Goal: Transaction & Acquisition: Obtain resource

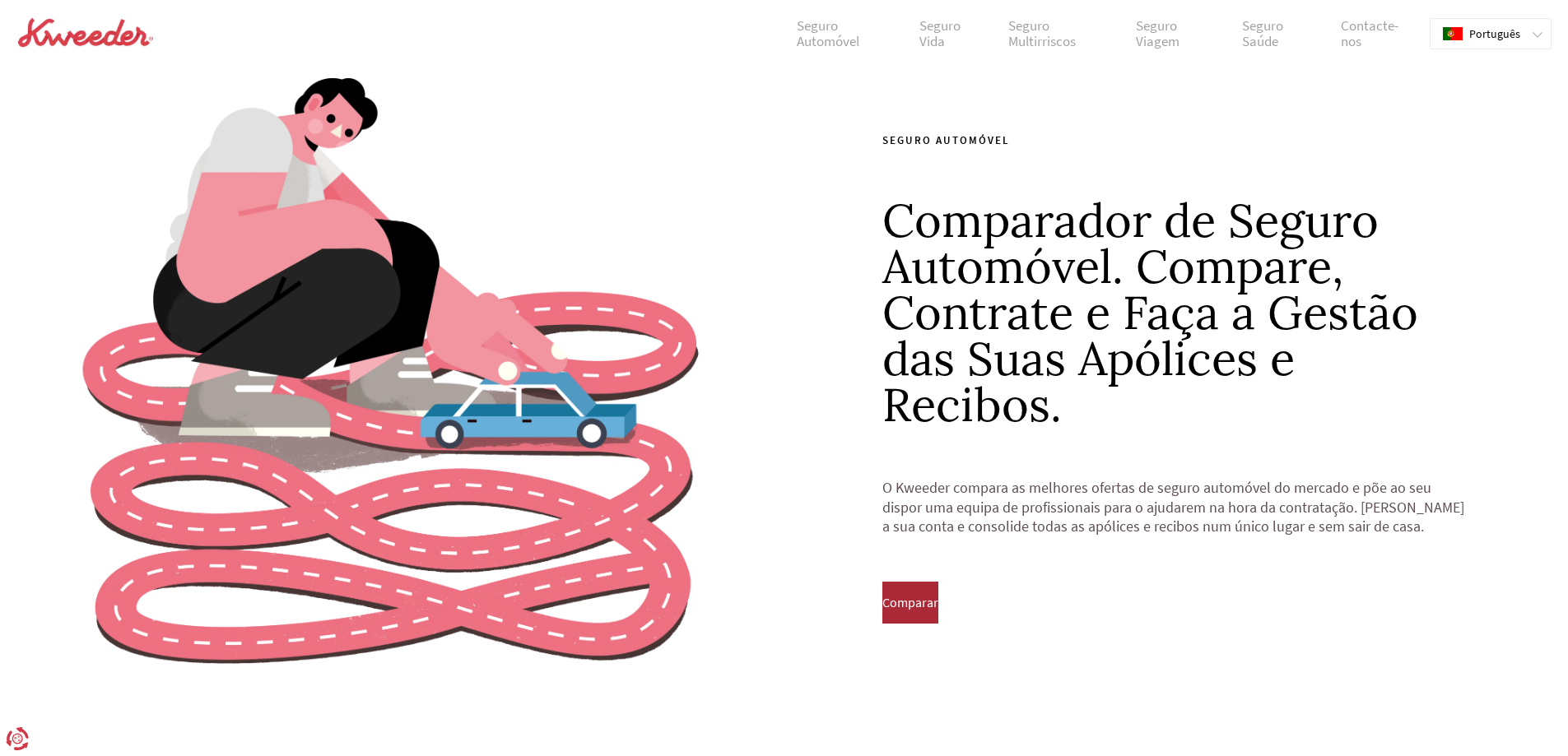
click at [939, 608] on span "Comparar" at bounding box center [910, 601] width 56 height 15
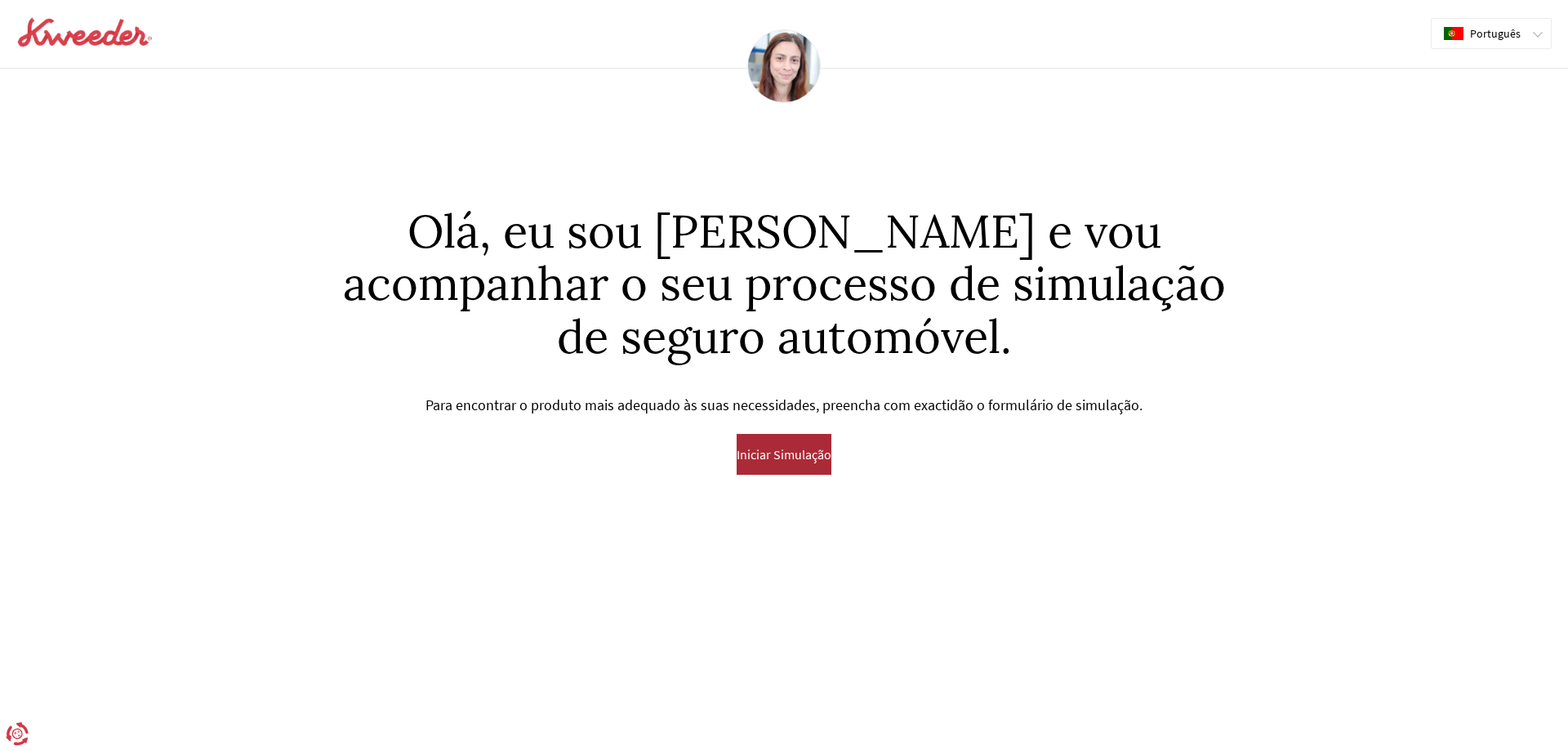
click at [772, 459] on span "Iniciar Simulação" at bounding box center [784, 454] width 95 height 15
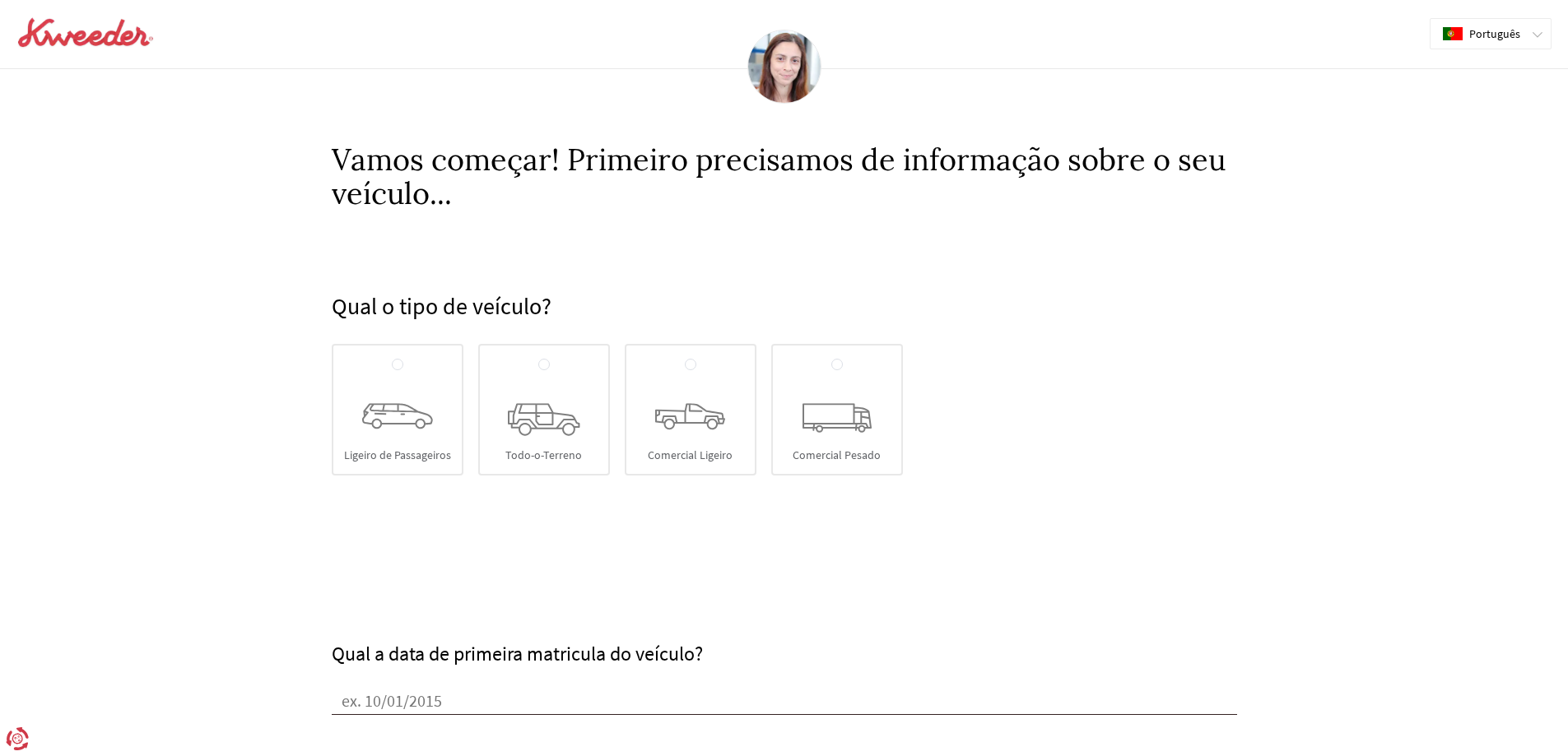
click at [438, 425] on div "Ligeiro de Passageiros" at bounding box center [398, 410] width 132 height 132
radio input "true"
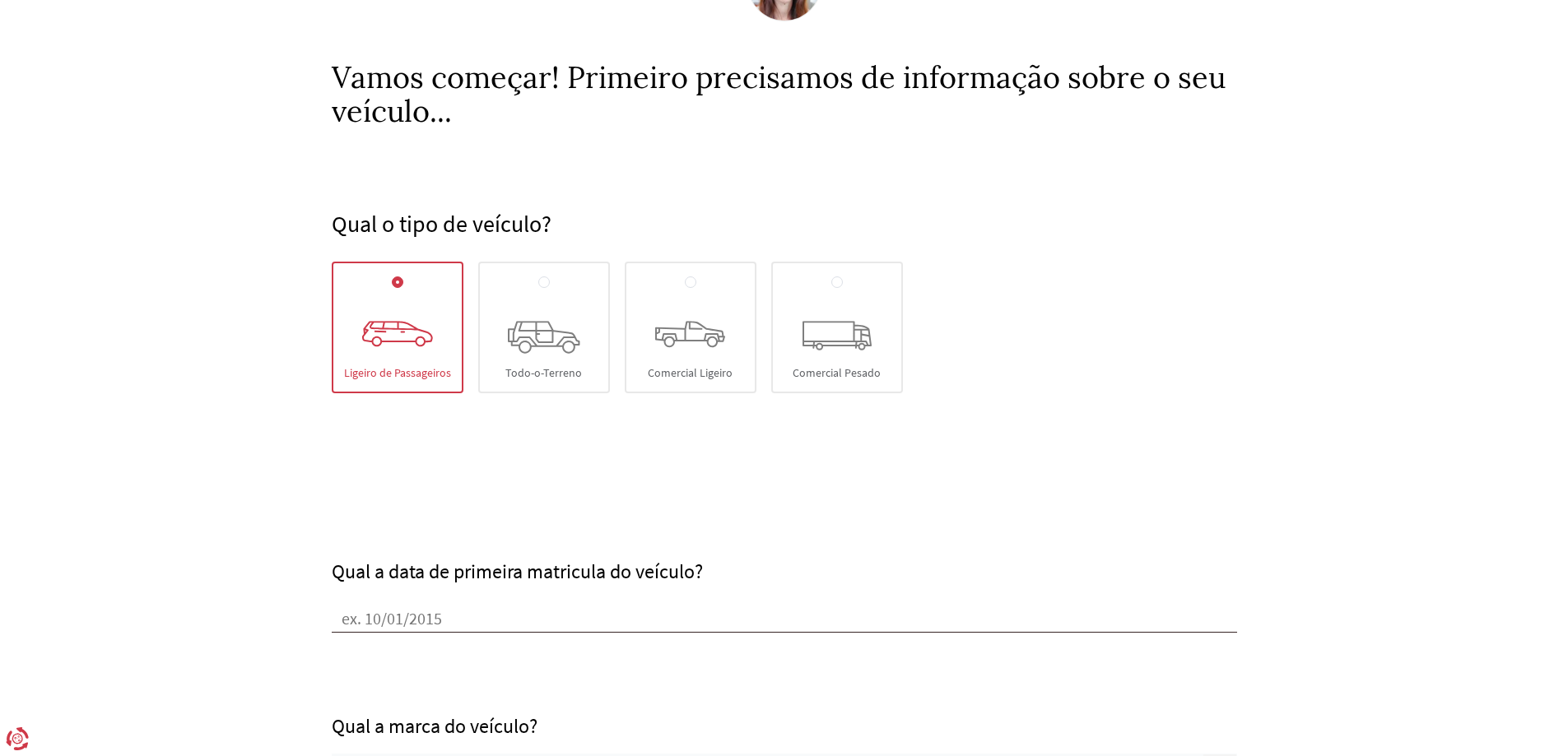
click at [439, 628] on input "Qual a data de primeira matricula do veículo?" at bounding box center [784, 619] width 905 height 25
type input "[DATE]"
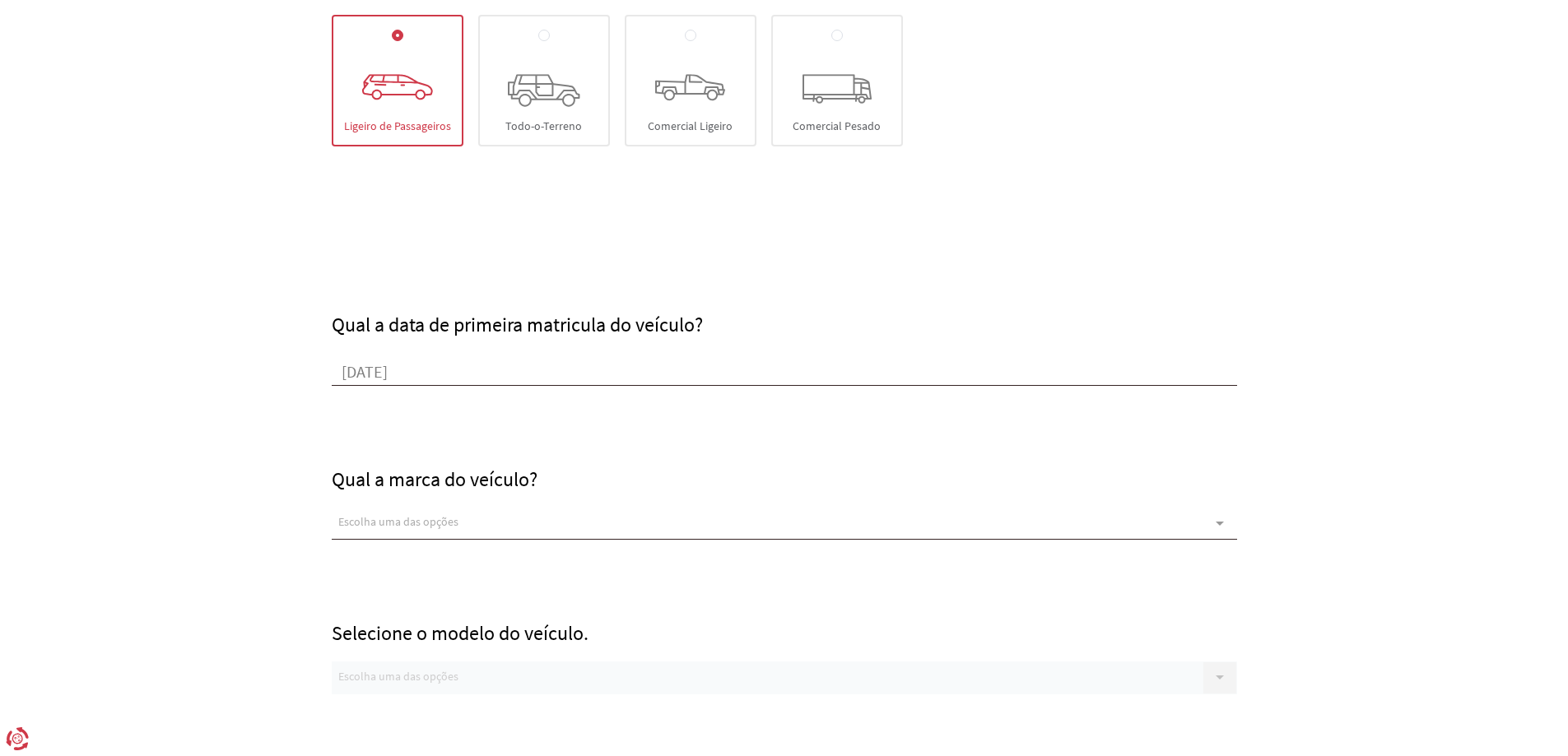
click at [421, 505] on div "Qual a marca do veículo? Escolha uma das opções ABARTH DS ASTON MARTIN ALFA ROM…" at bounding box center [784, 463] width 905 height 155
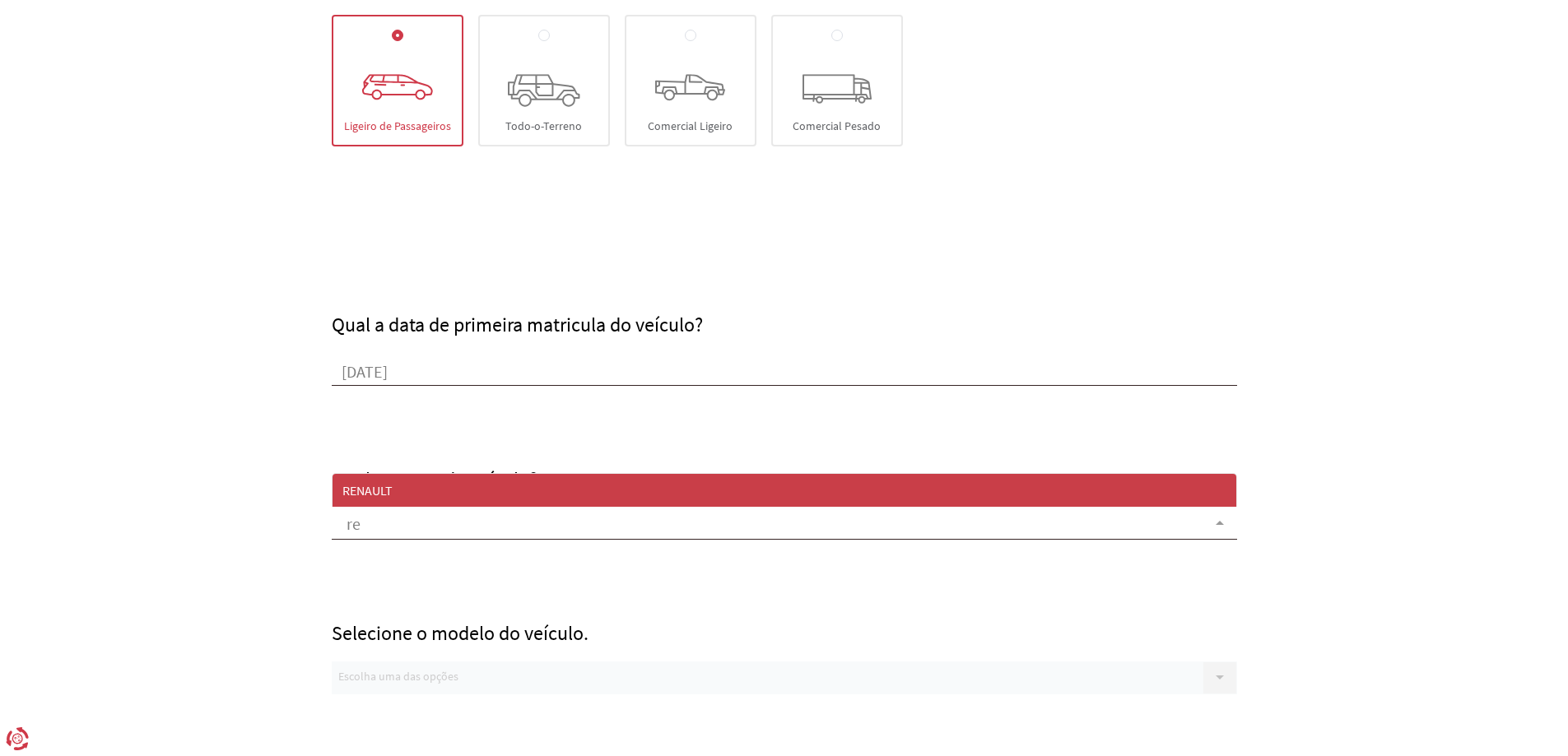
type input "ren"
click at [385, 493] on span "RENAULT" at bounding box center [367, 490] width 50 height 17
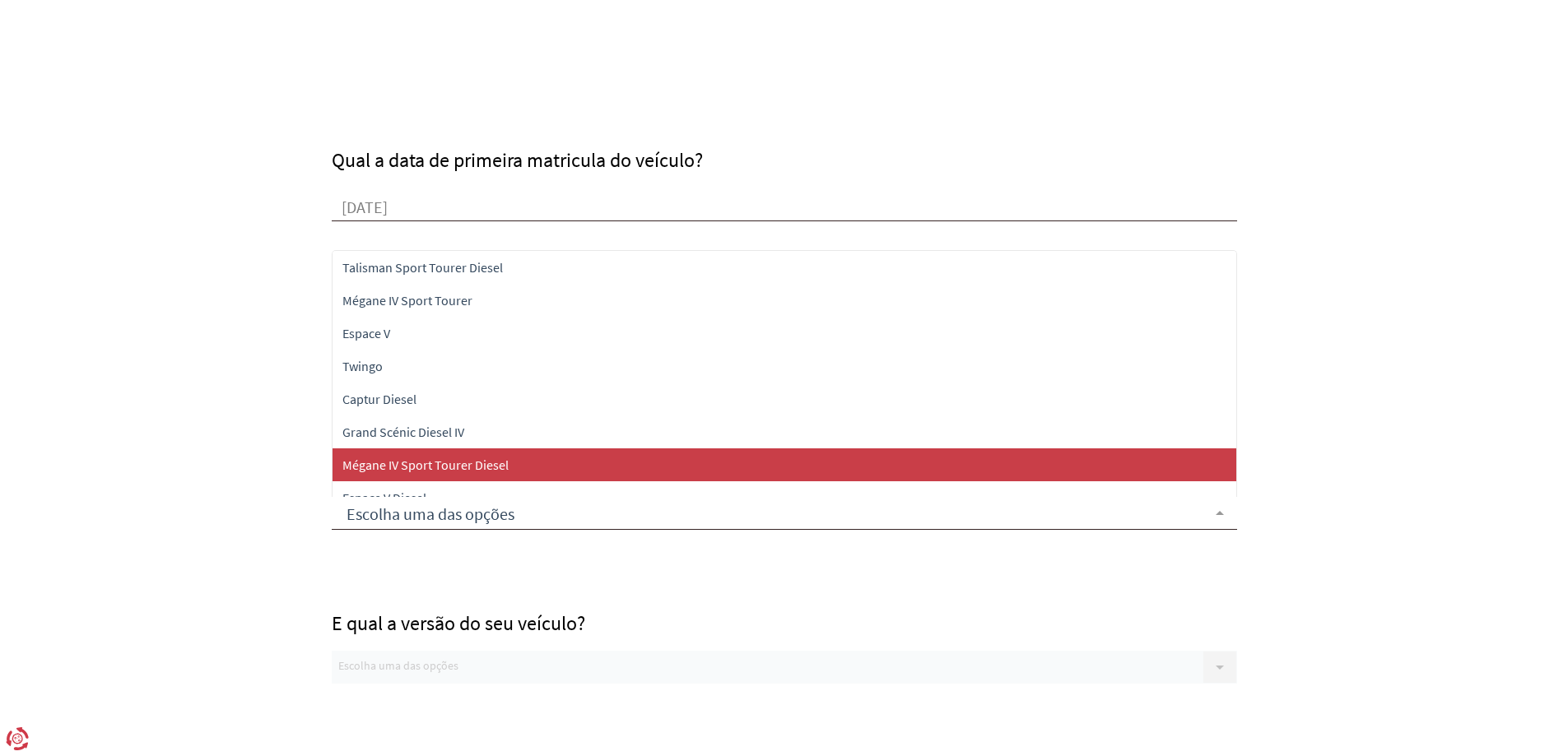
scroll to position [576, 0]
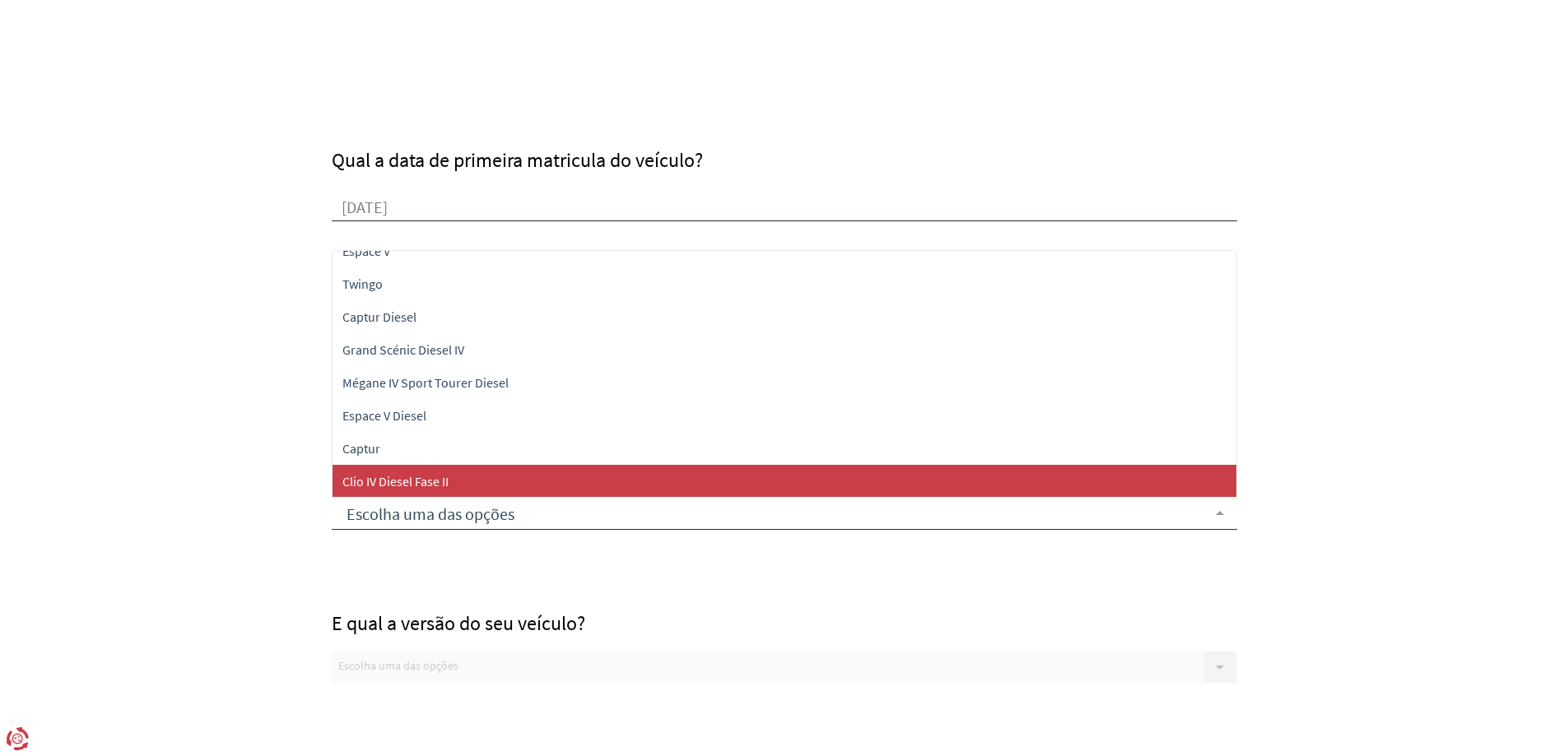
click at [415, 481] on span "Clio IV Diesel Fase II" at bounding box center [396, 480] width 106 height 17
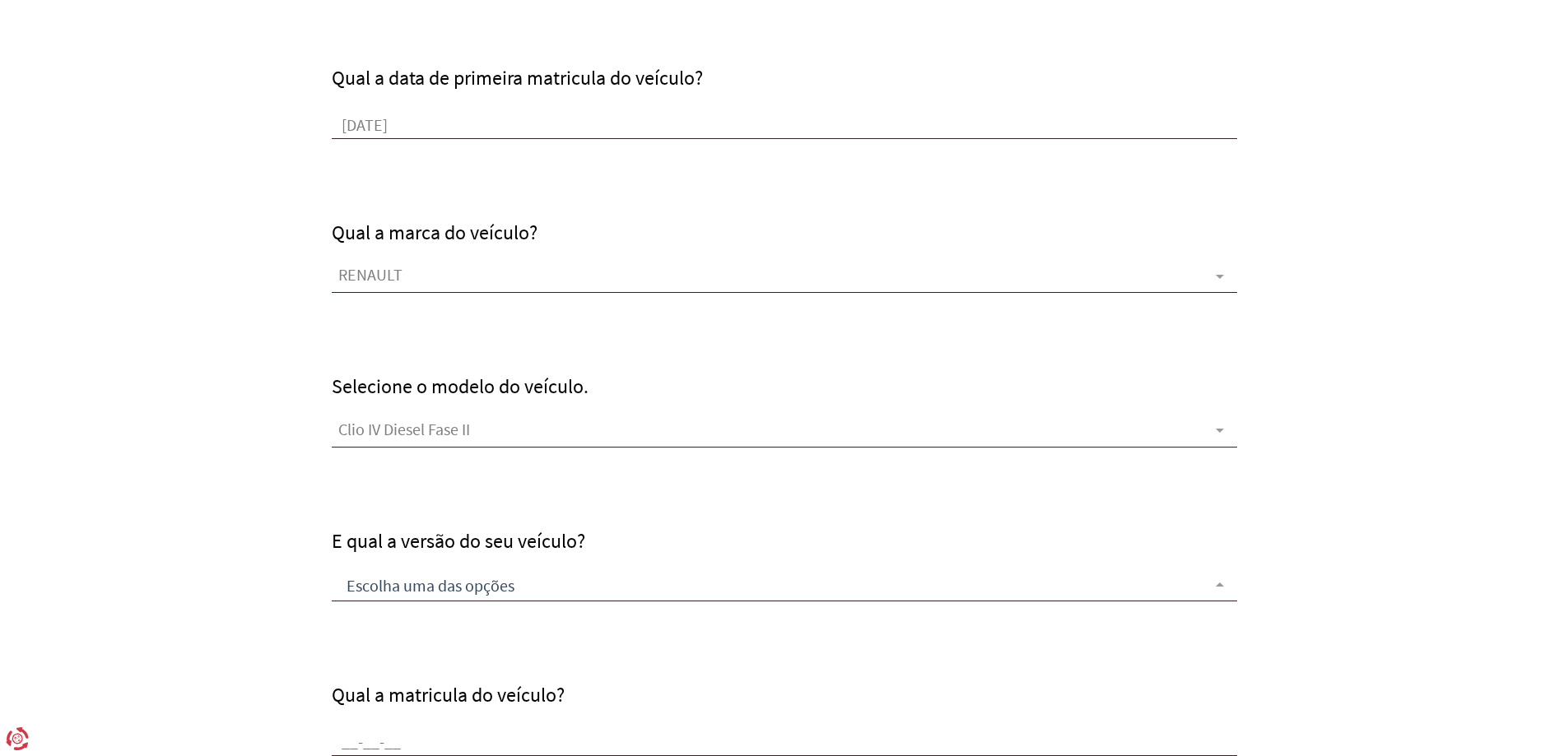
click at [422, 599] on div at bounding box center [784, 584] width 905 height 32
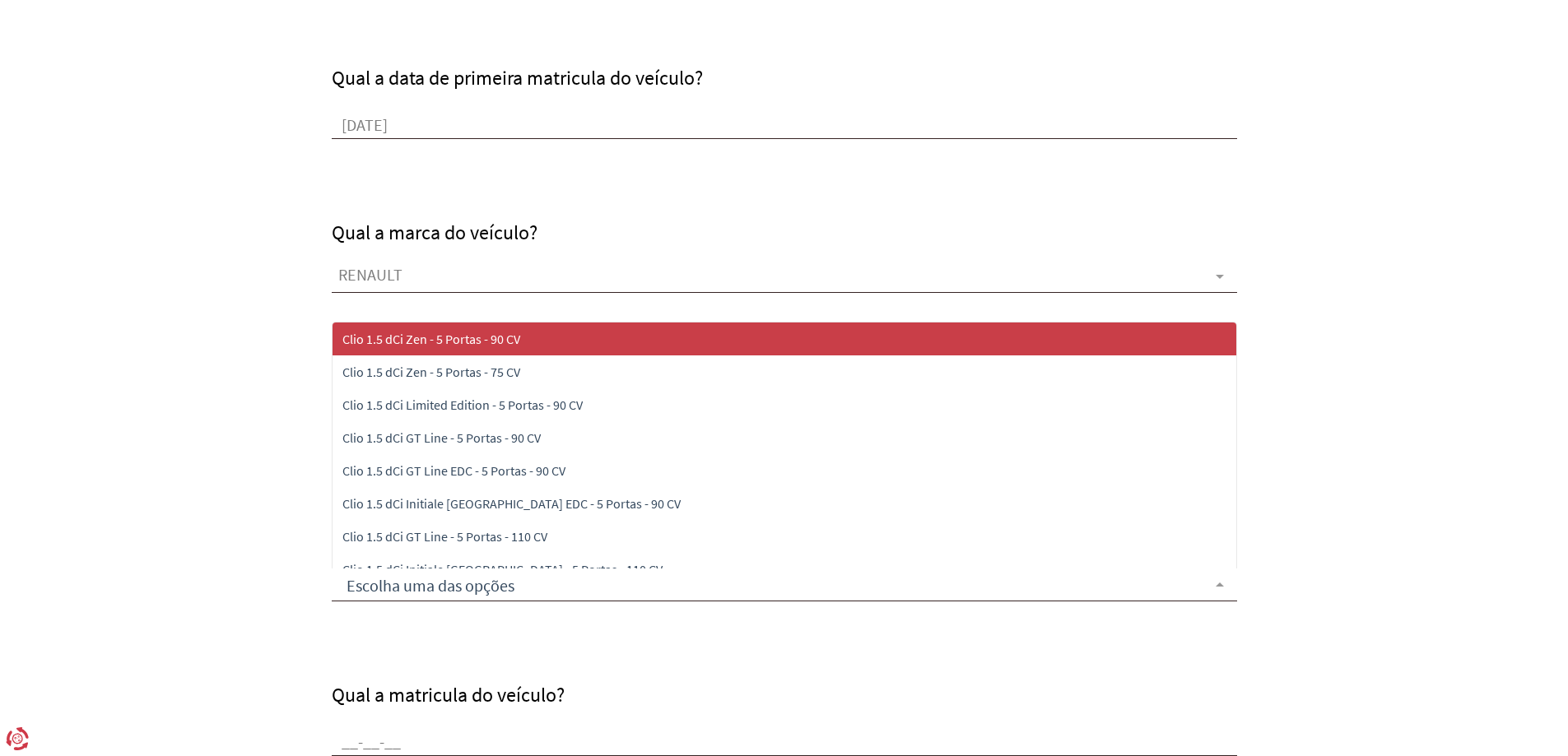
click at [455, 348] on span "Clio 1.5 dCi Zen - 5 Portas - 90 CV" at bounding box center [784, 339] width 903 height 32
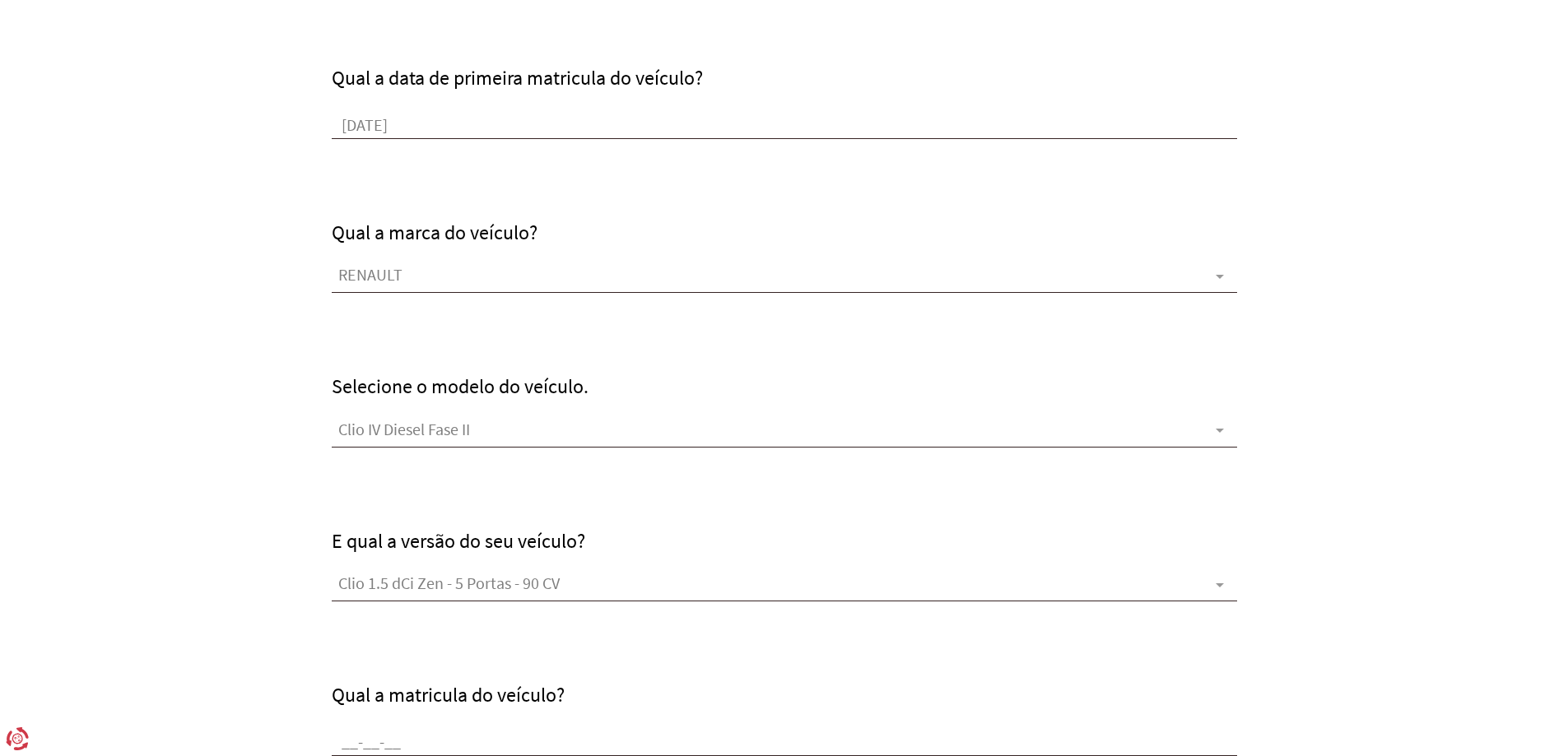
scroll to position [806, 0]
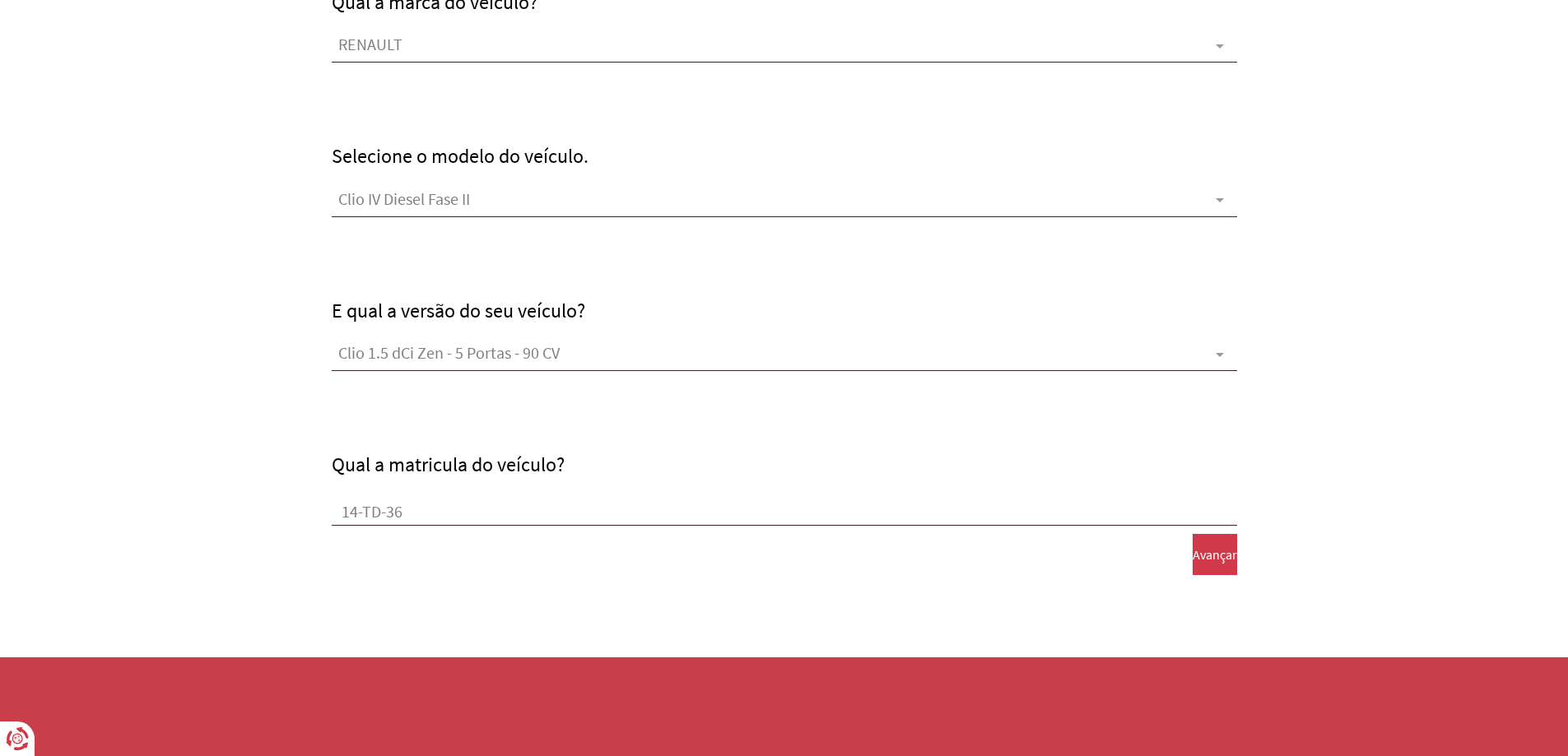
type input "14-TD-36"
click at [656, 587] on form "Qual o tipo de veículo? [GEOGRAPHIC_DATA] Todo-o-Terreno Comercial Ligeiro Come…" at bounding box center [784, 80] width 1568 height 1352
click at [1210, 561] on span "Avançar" at bounding box center [1214, 554] width 44 height 15
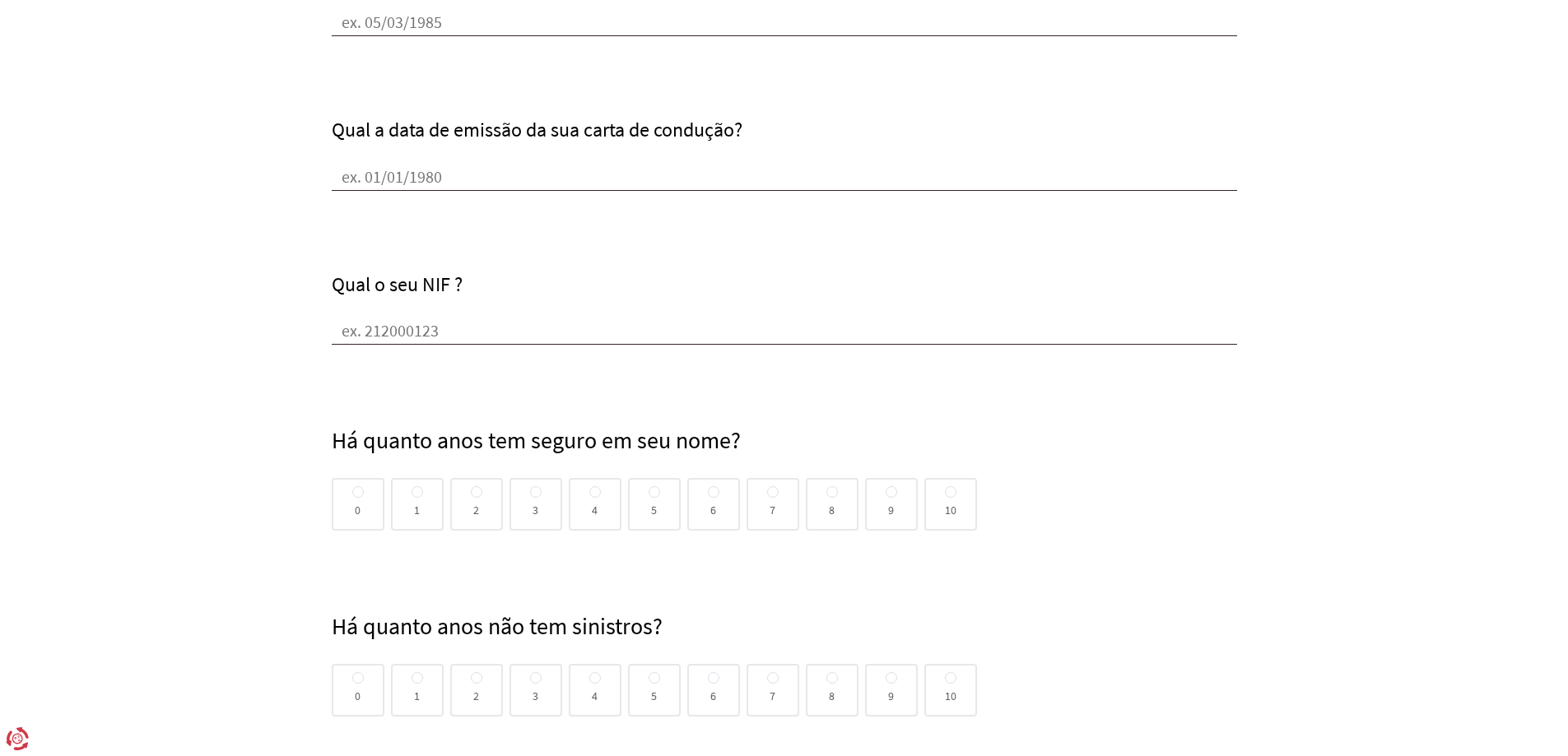
scroll to position [0, 0]
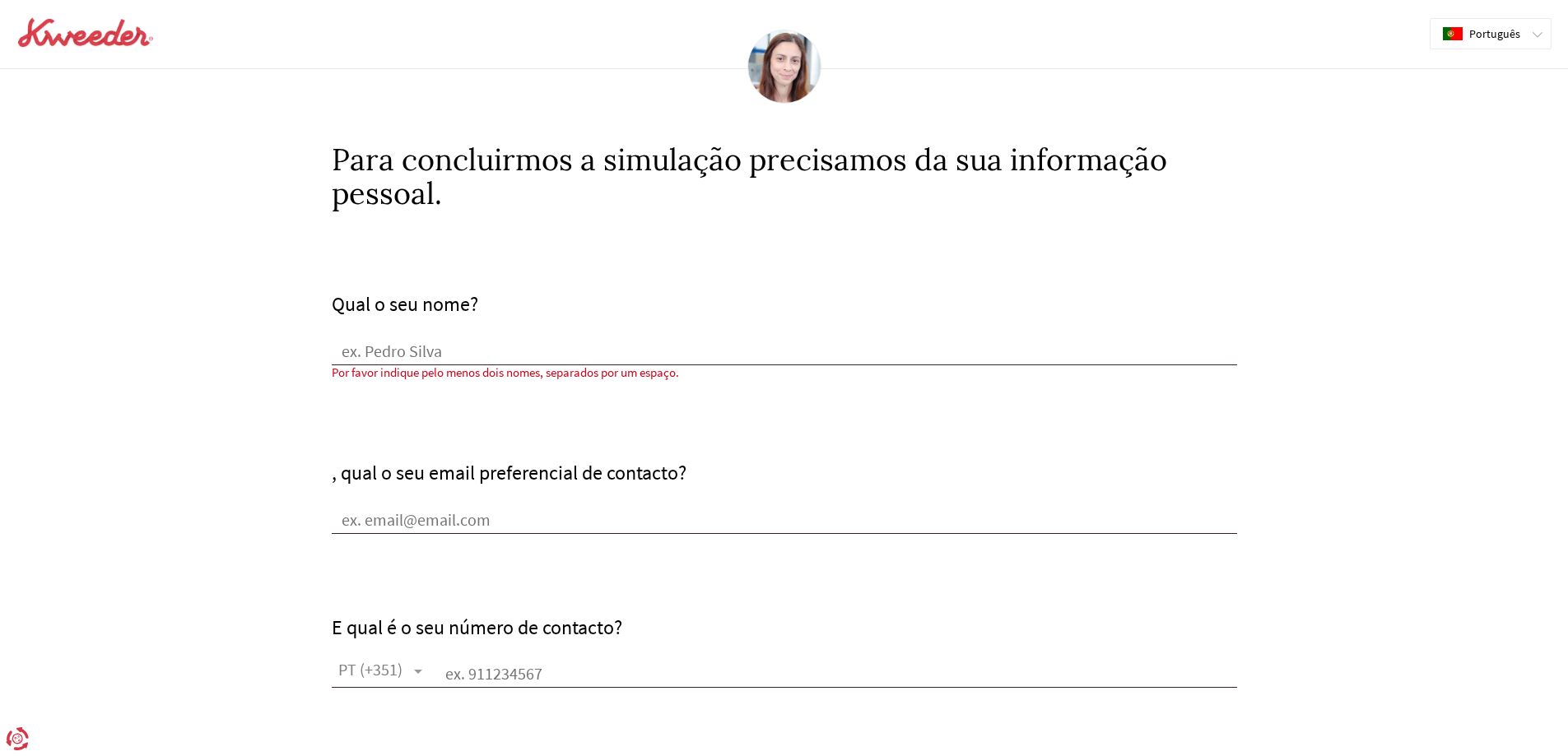
click at [406, 343] on input "Qual o seu nome?" at bounding box center [784, 352] width 905 height 25
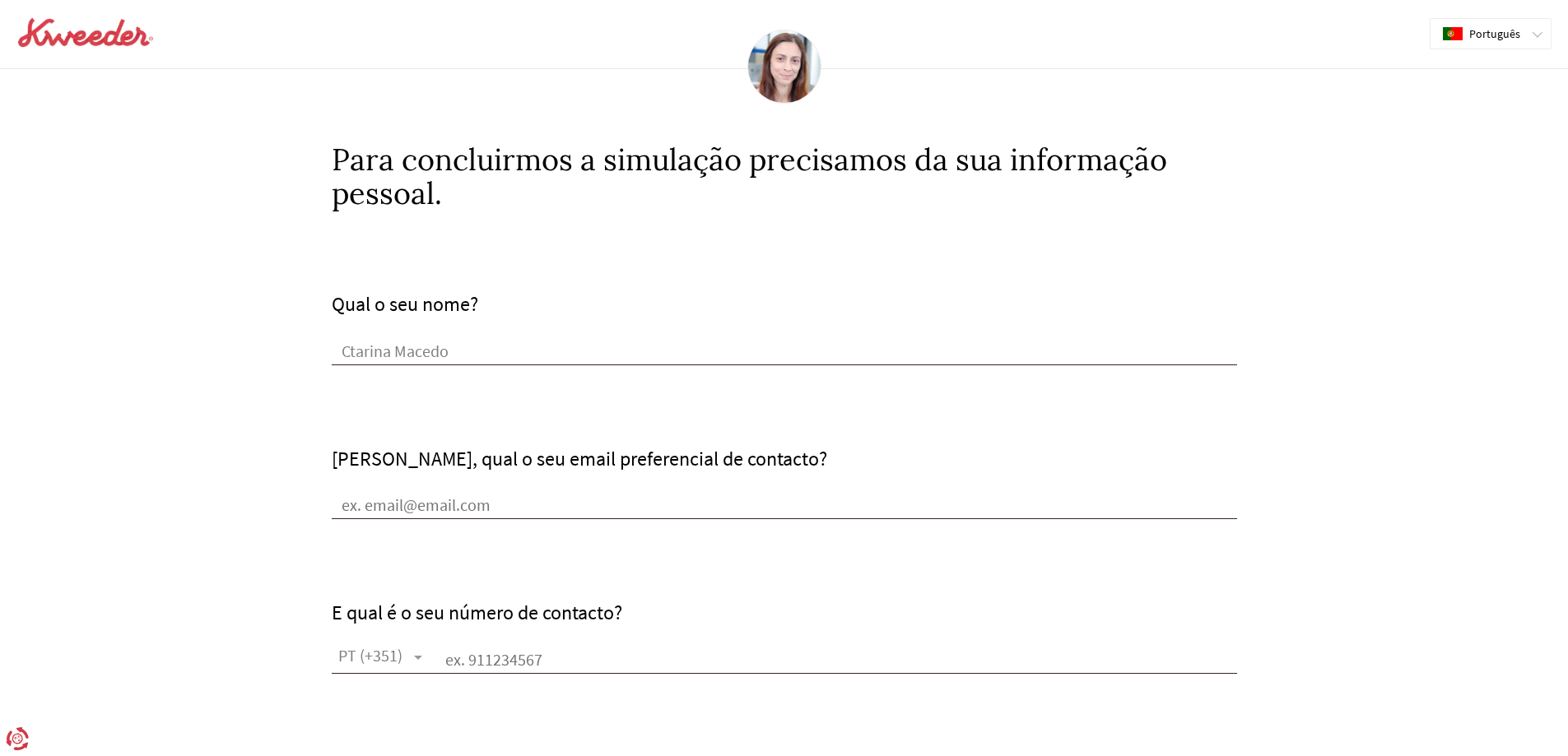
click at [351, 347] on input "Ctarina Macedo" at bounding box center [784, 352] width 905 height 25
type input "[PERSON_NAME]"
click at [370, 501] on input "[PERSON_NAME], qual o seu email preferencial de contacto?" at bounding box center [784, 506] width 905 height 25
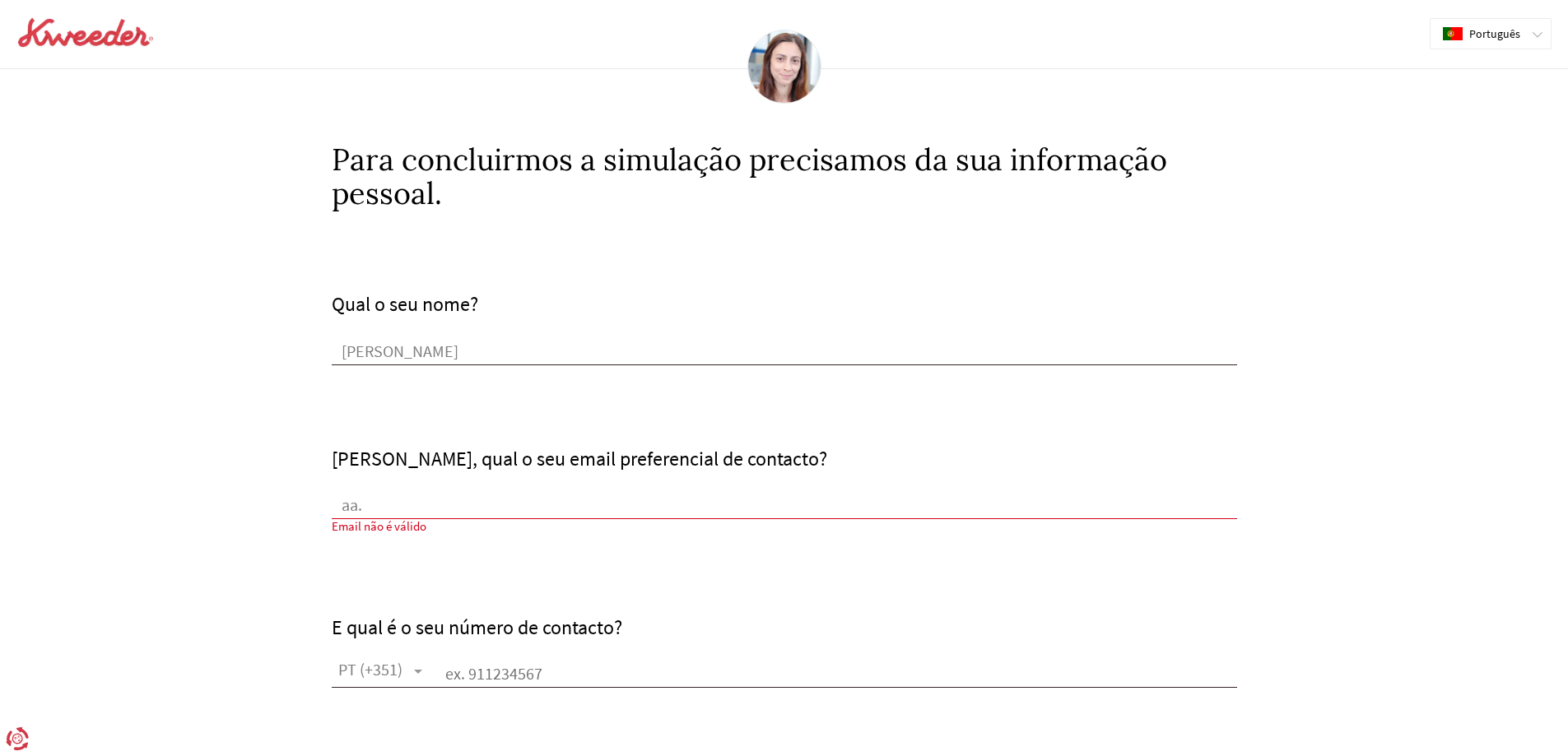
type input "[EMAIL_ADDRESS][DOMAIN_NAME]"
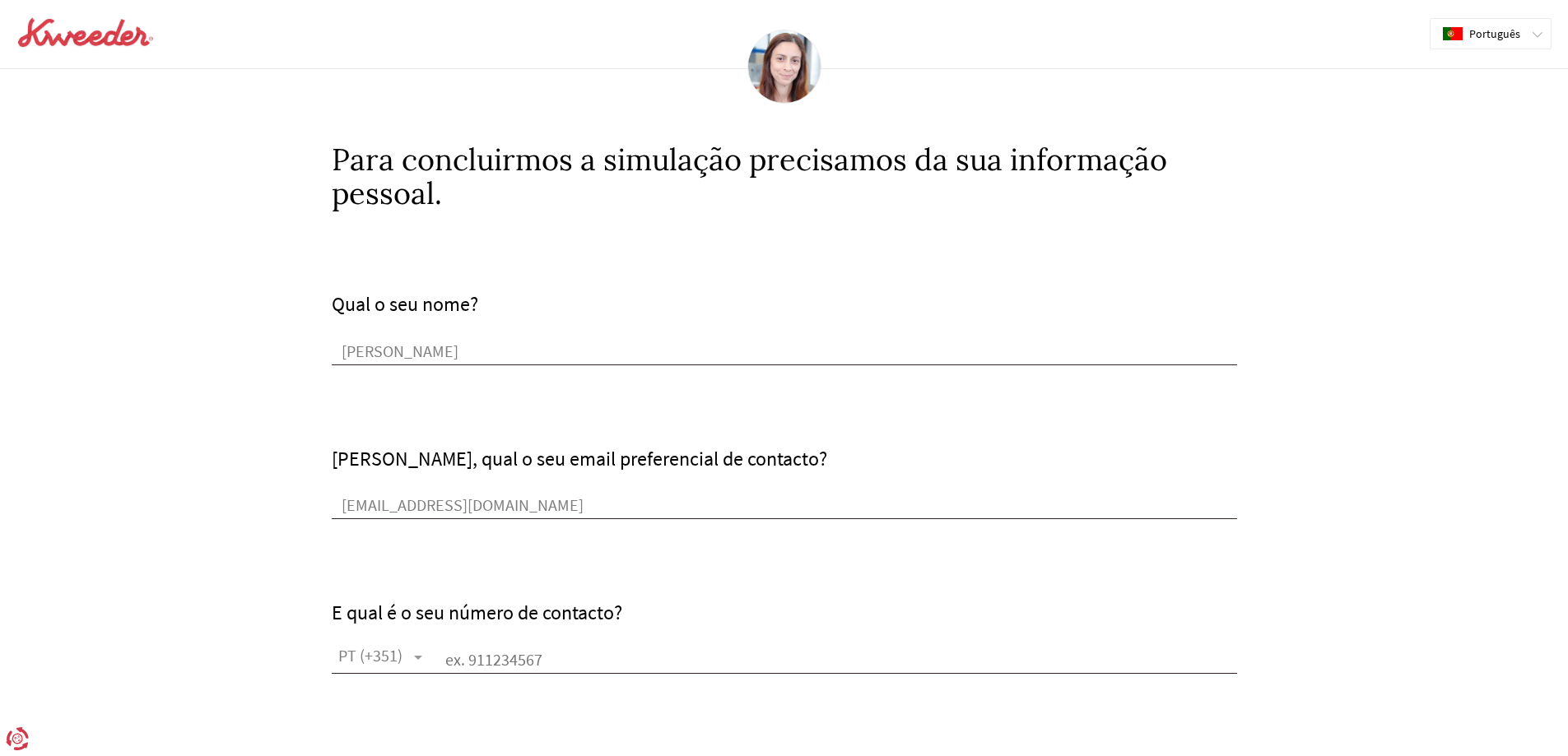
click at [485, 662] on input "text" at bounding box center [836, 661] width 802 height 25
type input "910123321"
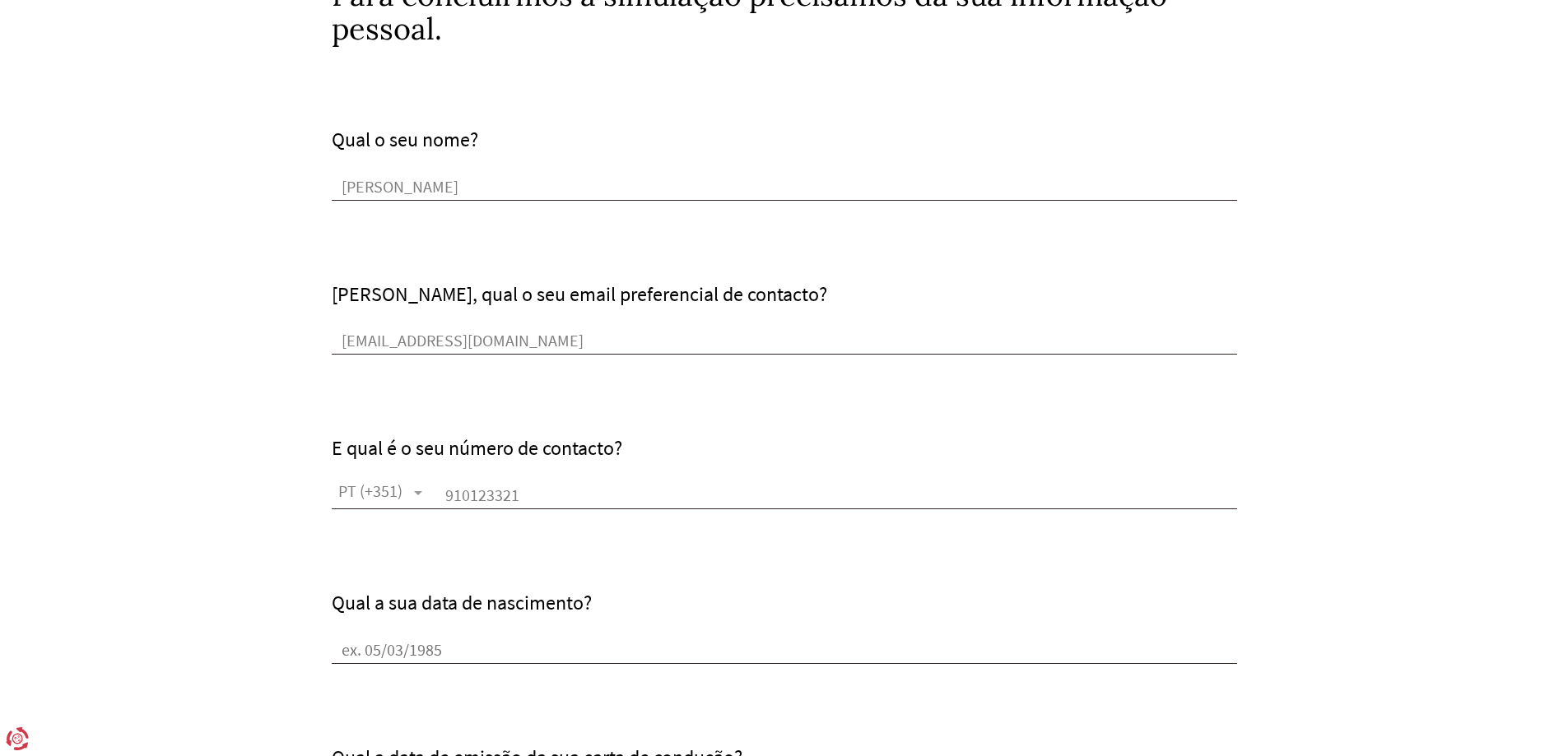
scroll to position [329, 0]
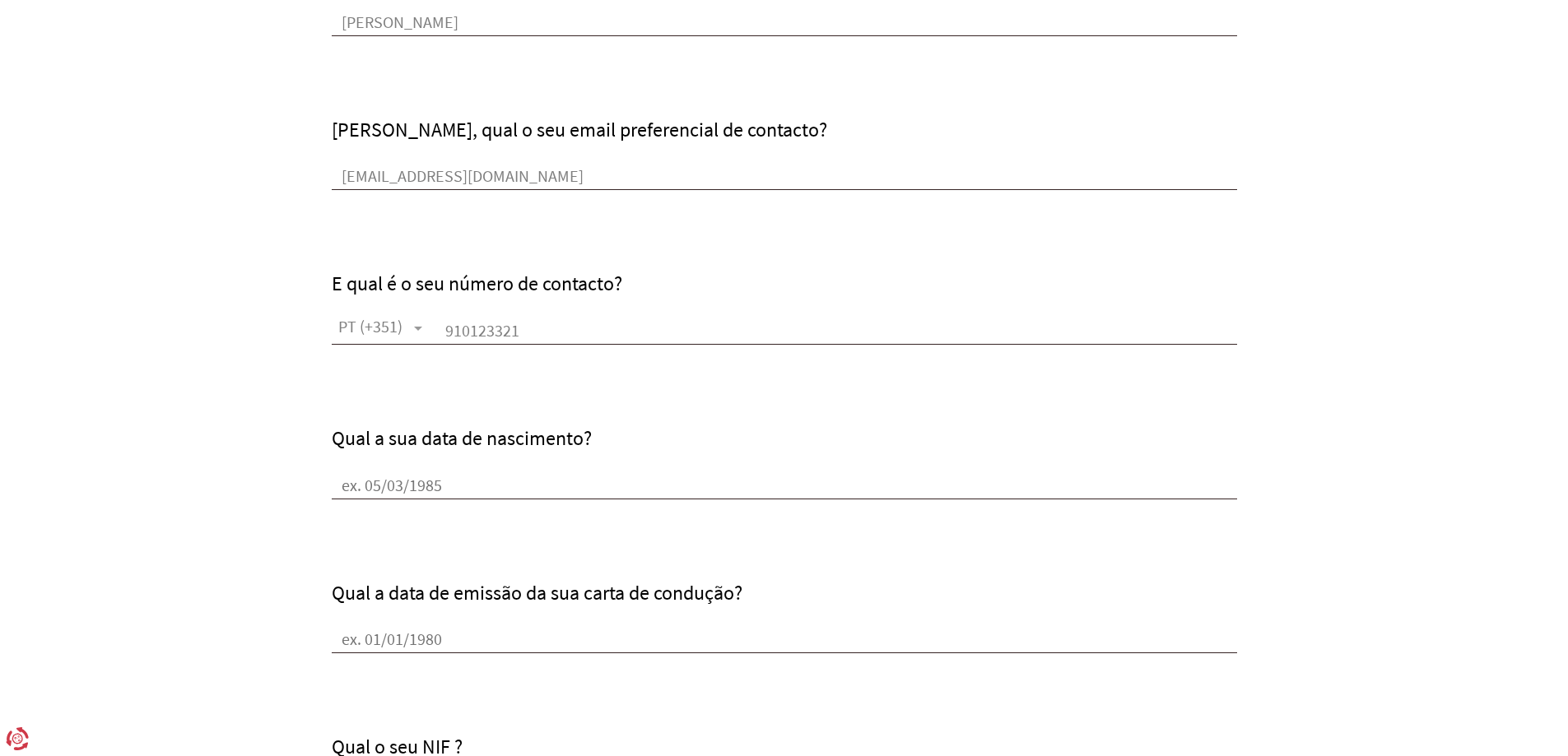
click at [338, 487] on input "Qual a sua data de nascimento?" at bounding box center [784, 486] width 905 height 25
type input "[DATE]"
click at [395, 635] on input "Qual a data de emissão da sua carta de condução?" at bounding box center [784, 640] width 905 height 25
type input "[DATE]"
click at [281, 661] on form "Qual o seu nome? [PERSON_NAME], qual o seu email preferencial de contacto? [EMA…" at bounding box center [784, 761] width 1568 height 1758
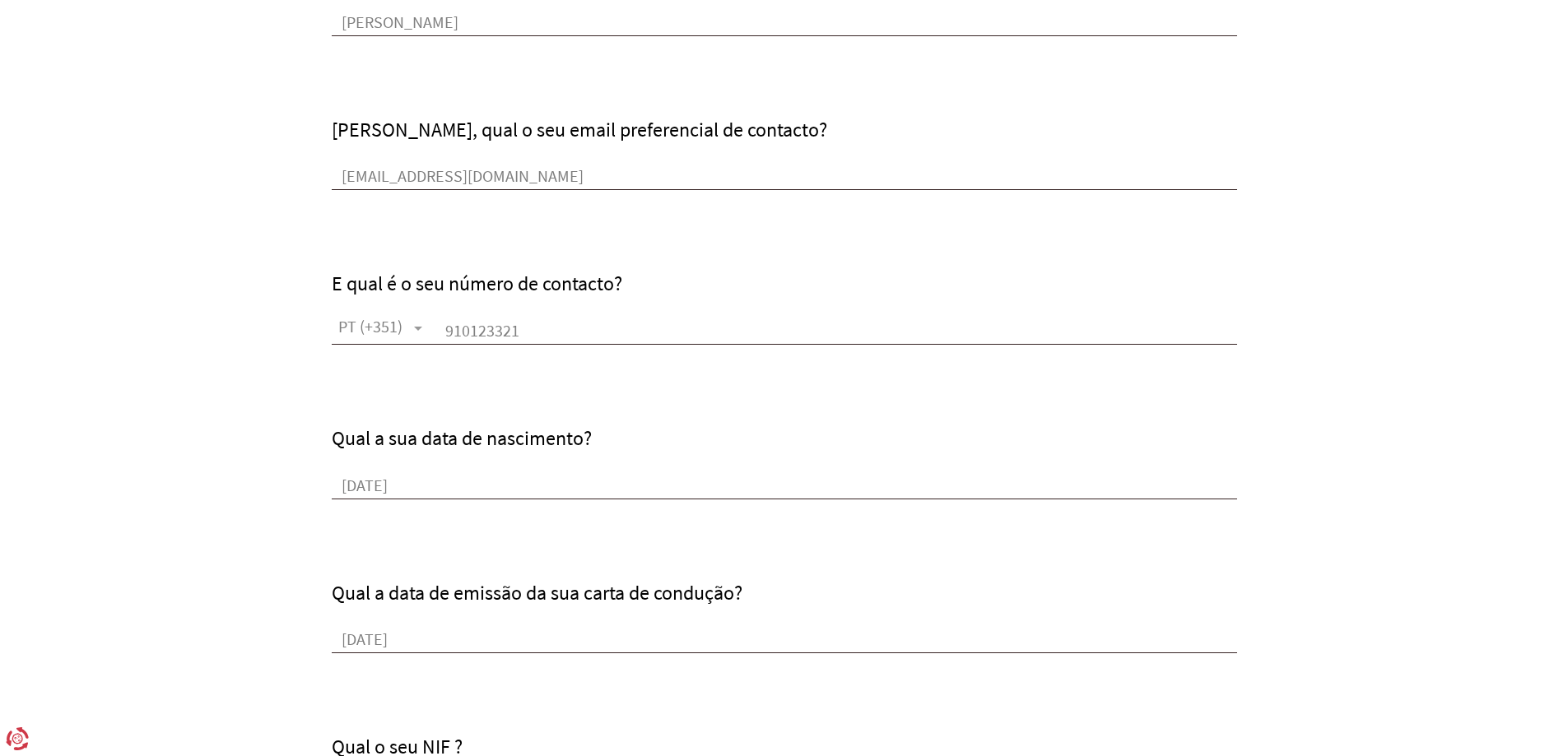
scroll to position [576, 0]
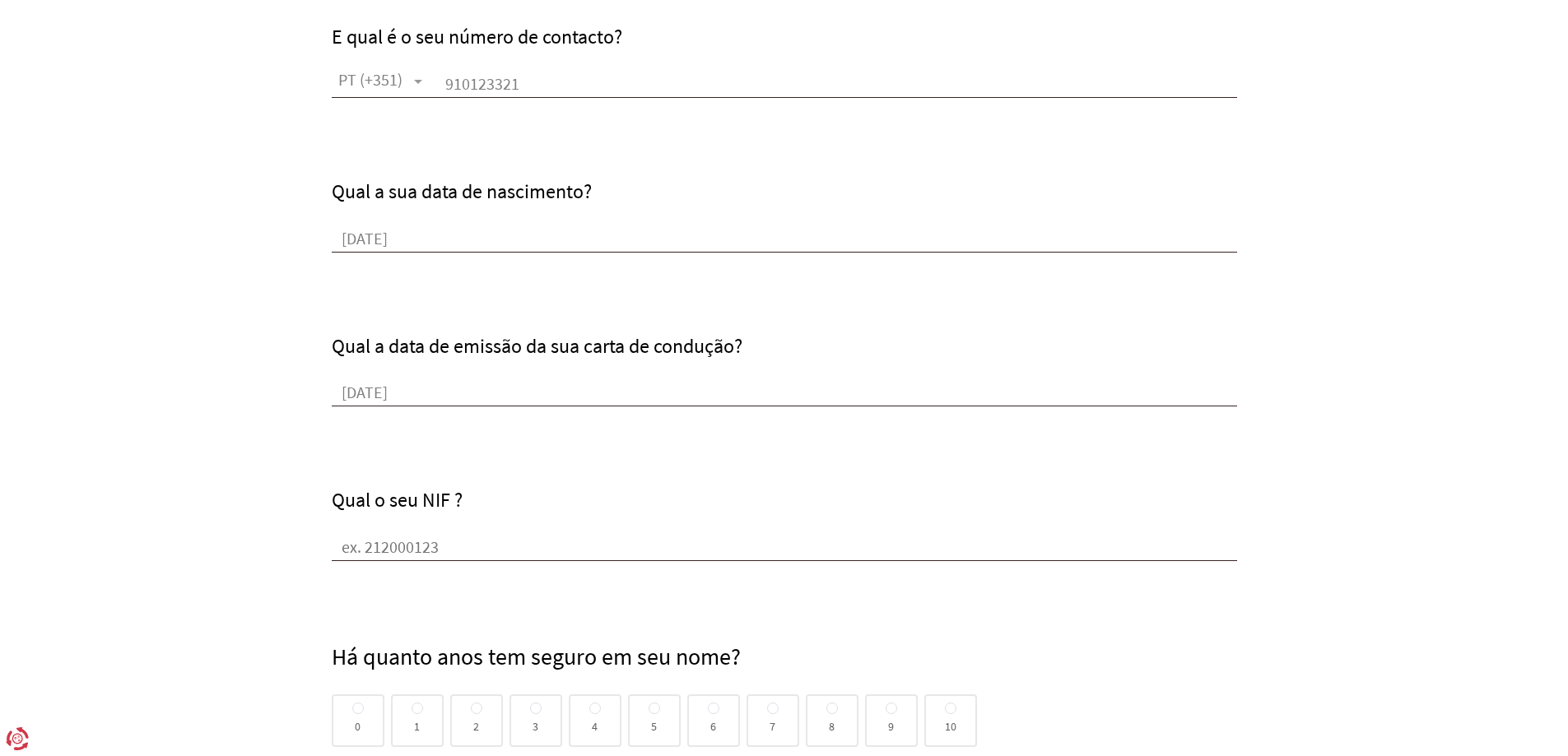
click at [381, 541] on input "Qual o seu NIF ?" at bounding box center [784, 548] width 905 height 25
drag, startPoint x: 427, startPoint y: 543, endPoint x: 399, endPoint y: 543, distance: 28.0
click at [399, 543] on input "262385567" at bounding box center [784, 548] width 905 height 25
type input "262385570"
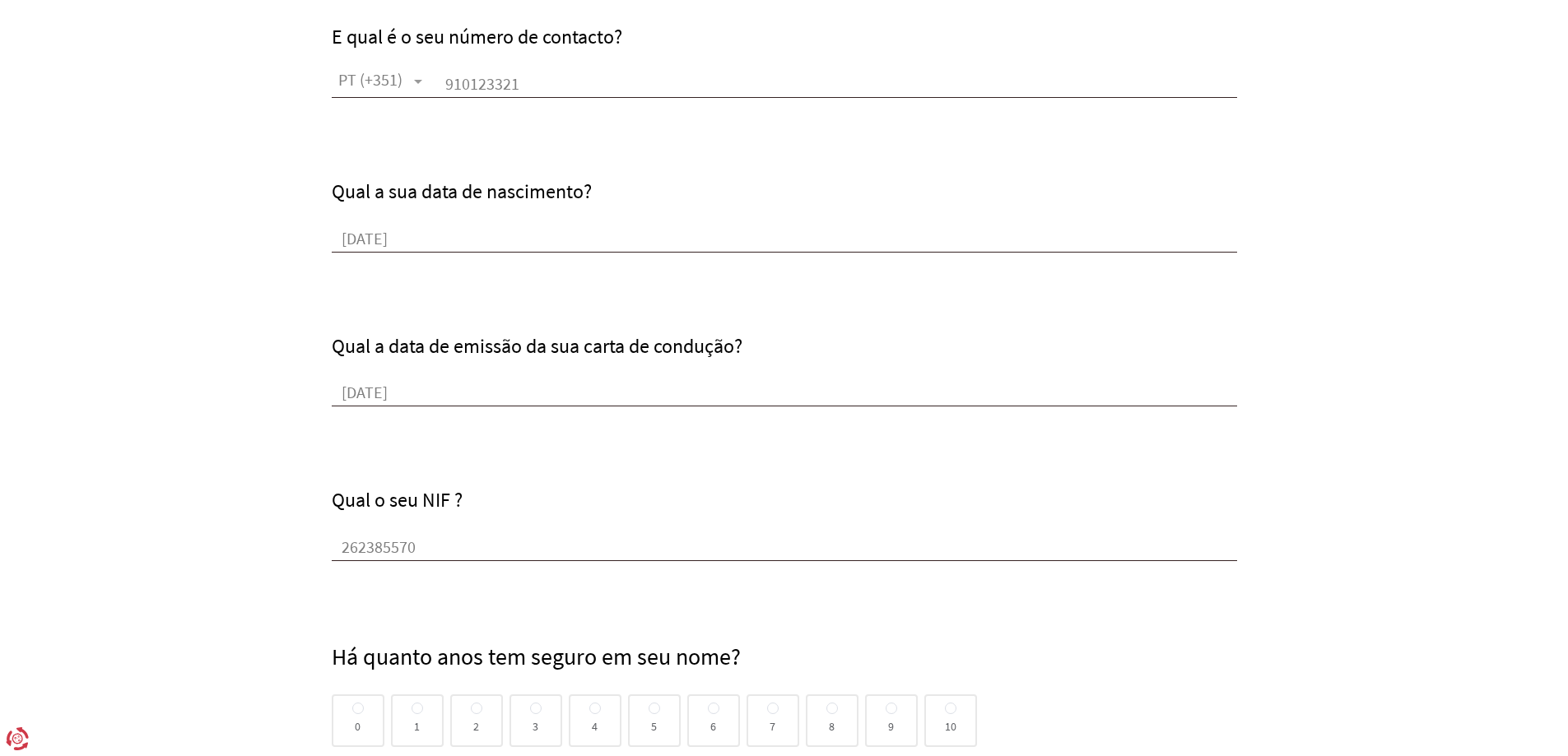
click at [313, 594] on form "Qual o seu nome? [PERSON_NAME], qual o seu email preferencial de contacto? [EMA…" at bounding box center [784, 514] width 1568 height 1758
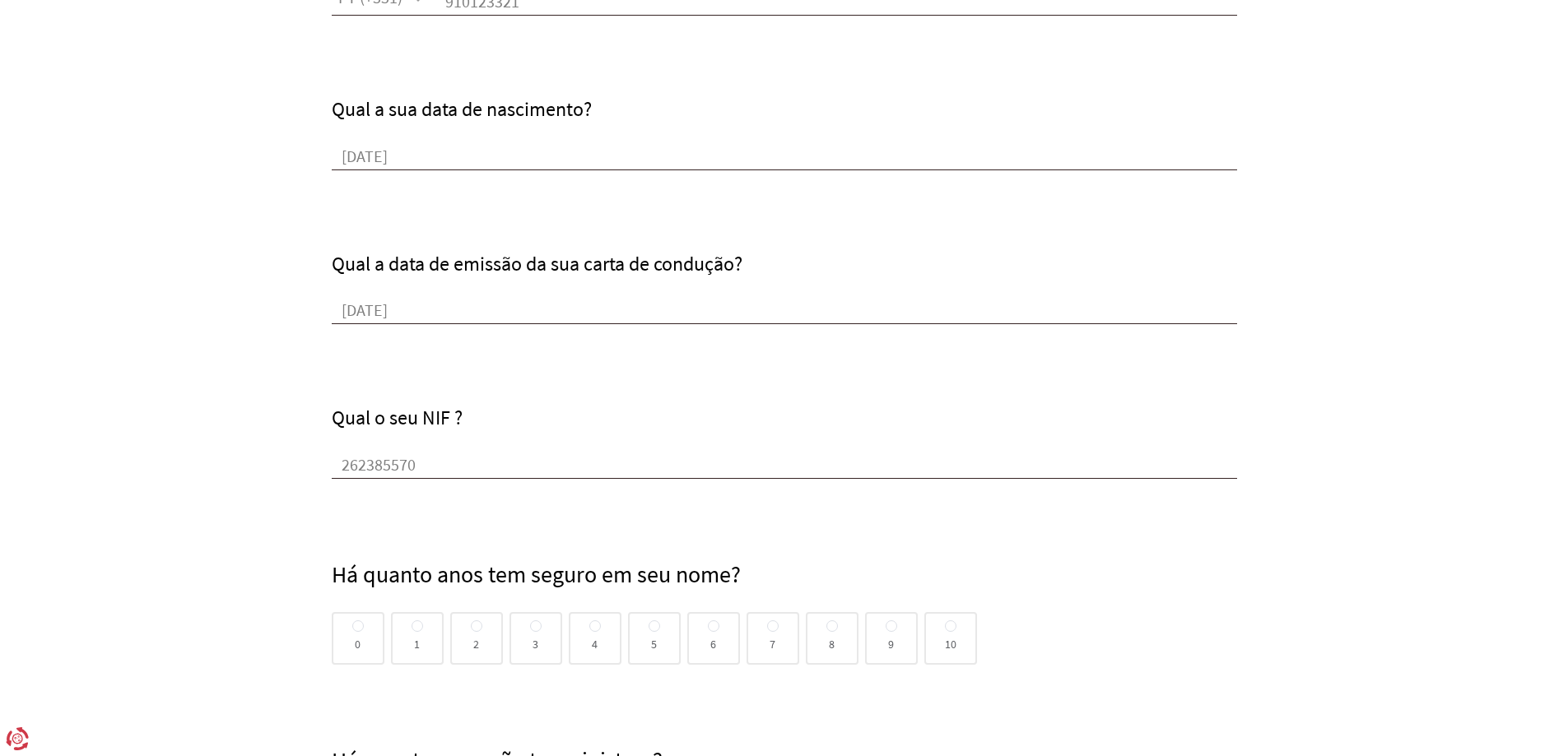
scroll to position [823, 0]
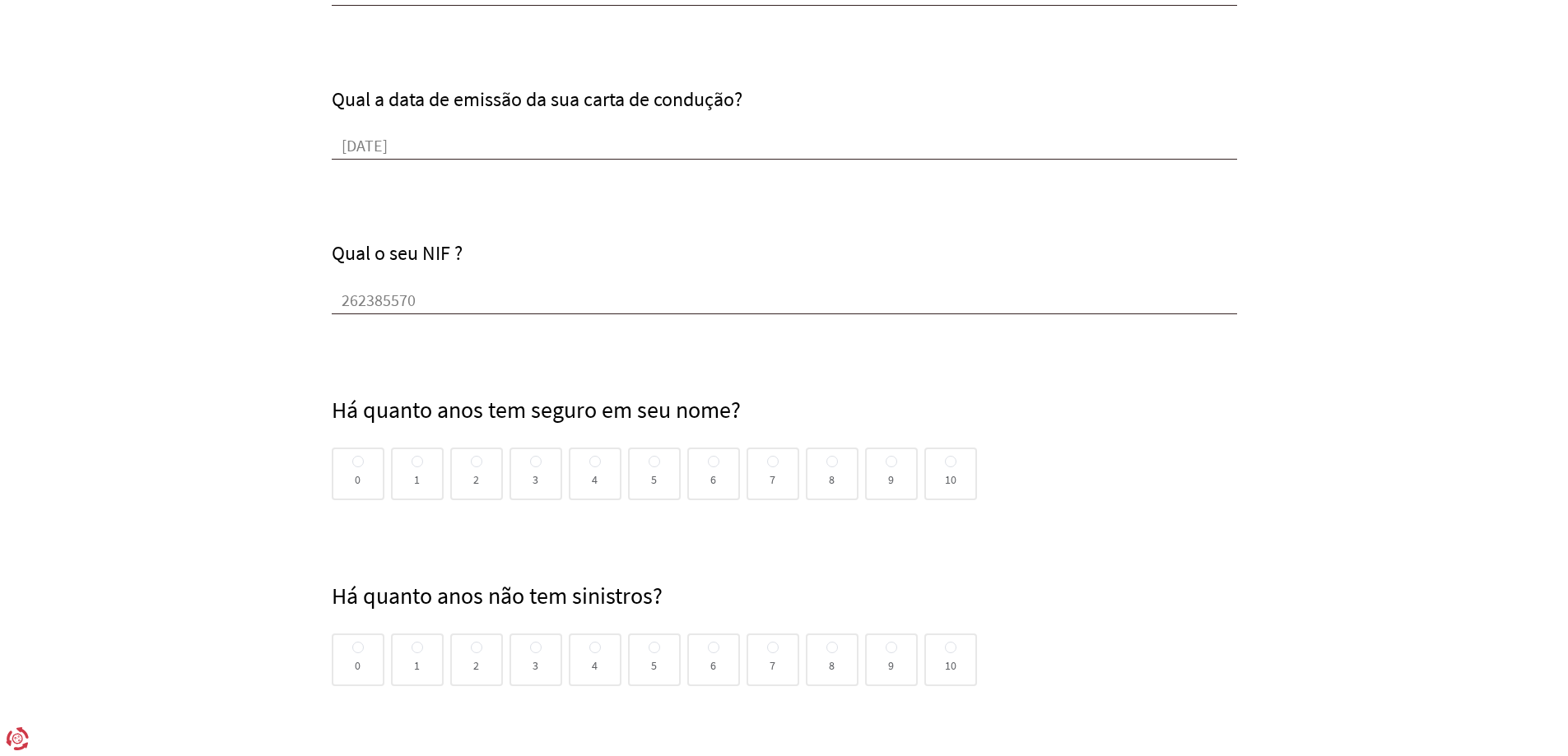
click at [351, 463] on div "0" at bounding box center [358, 473] width 52 height 52
radio input "true"
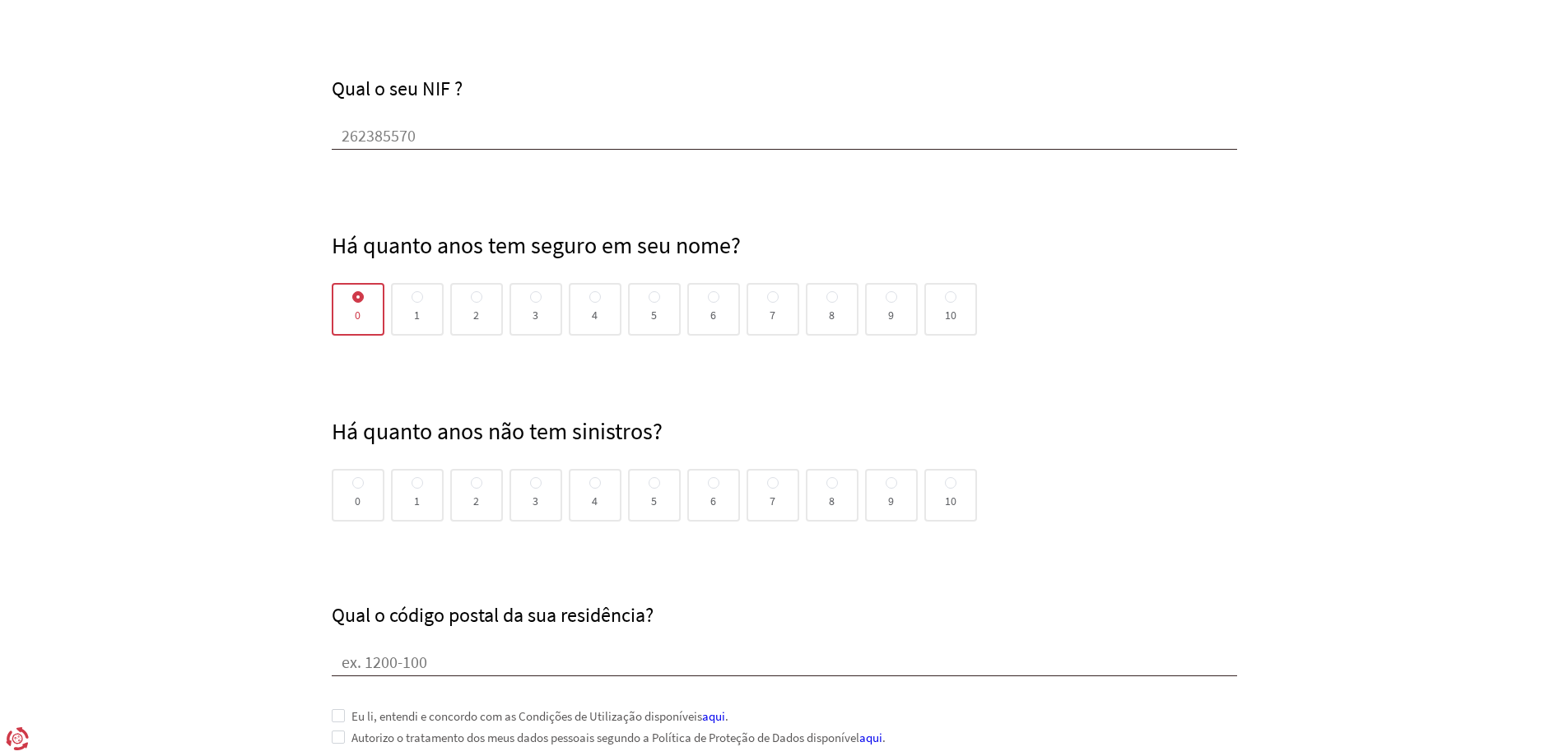
click at [357, 491] on div "0" at bounding box center [358, 494] width 52 height 52
radio input "true"
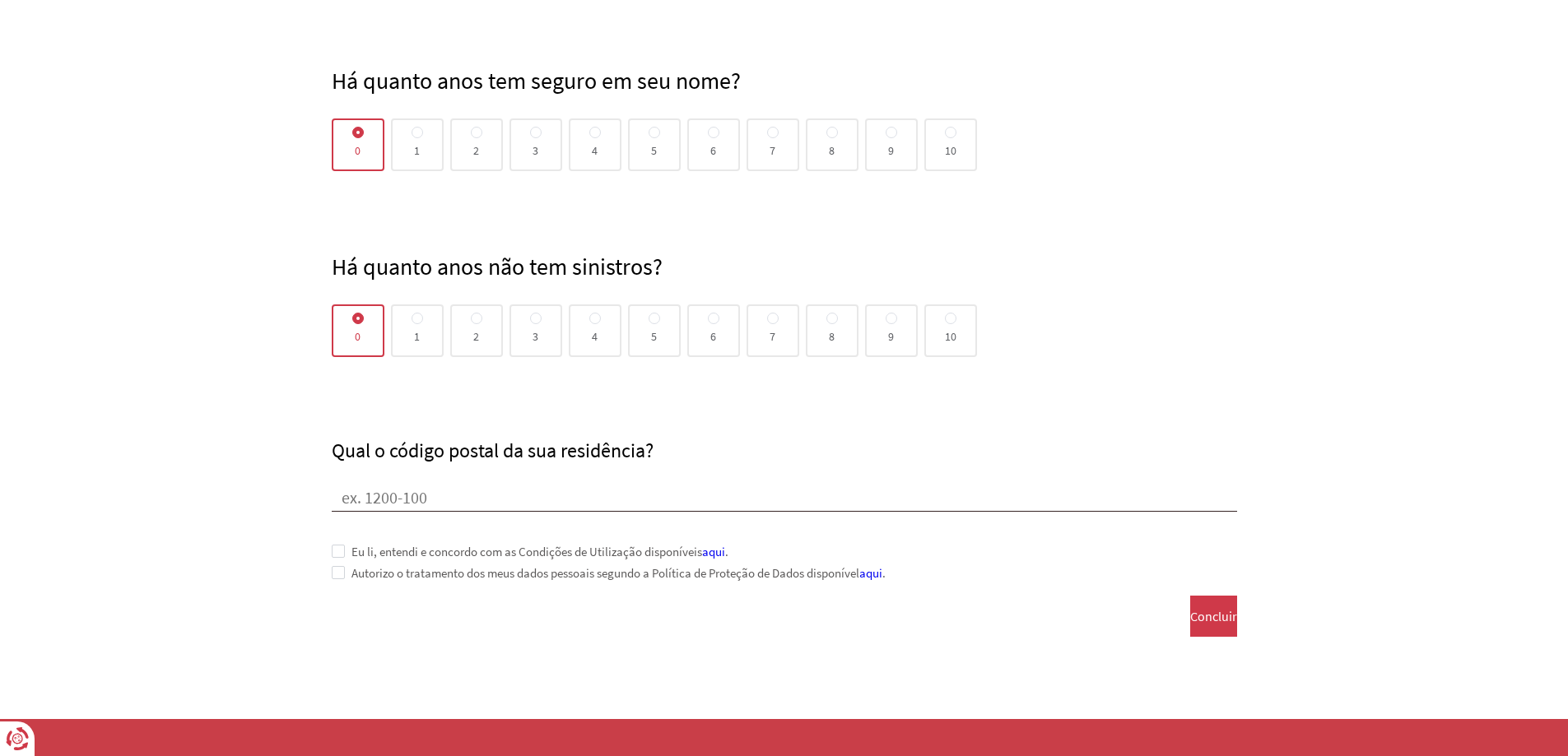
click at [348, 491] on input "Qual o código postal da sua residência?" at bounding box center [784, 499] width 905 height 25
type input "4650-312"
click at [340, 549] on span at bounding box center [338, 550] width 13 height 13
click at [338, 567] on span at bounding box center [338, 572] width 13 height 13
click at [1198, 614] on span "Concluir" at bounding box center [1213, 615] width 47 height 15
